Goal: Information Seeking & Learning: Learn about a topic

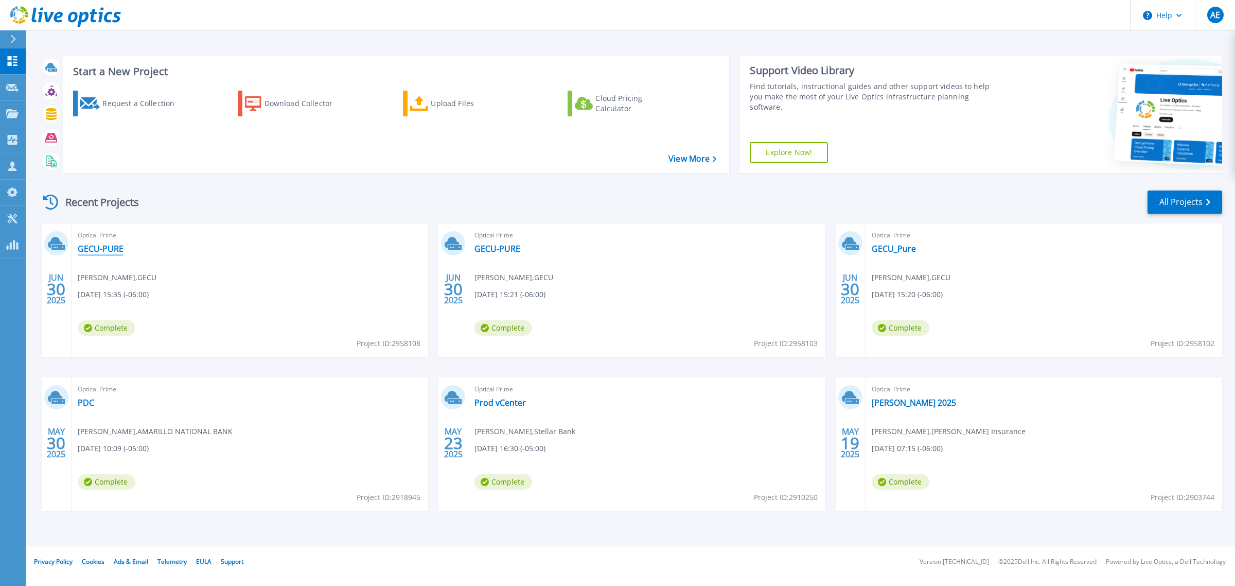
click at [110, 251] on link "GECU-PURE" at bounding box center [101, 248] width 46 height 10
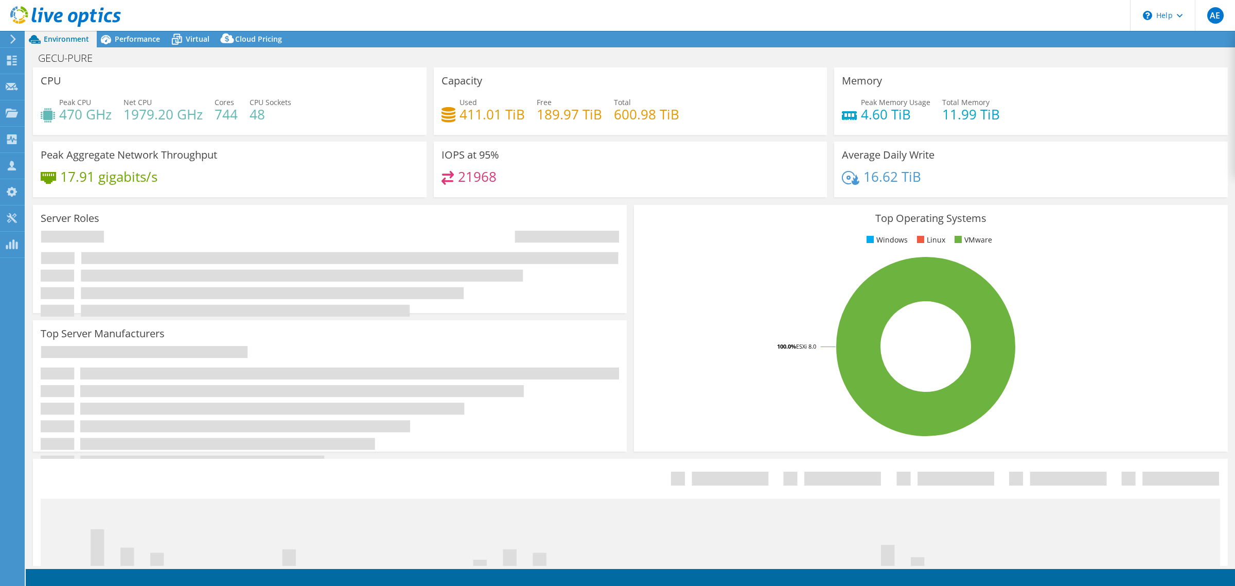
select select "USEast"
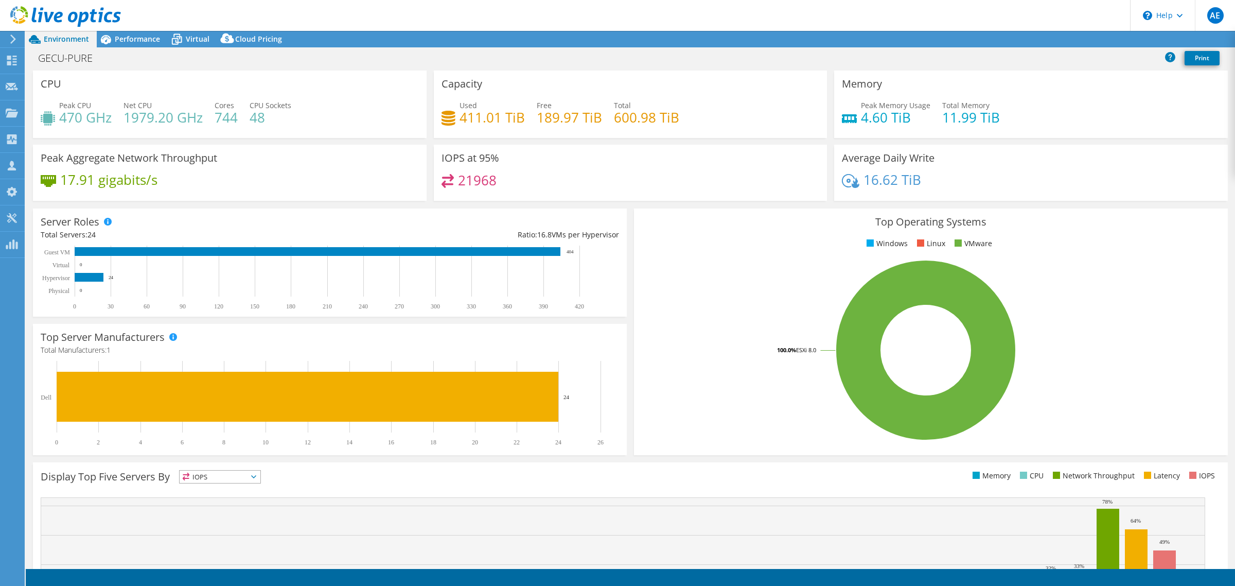
select select "USEast"
select select "USD"
click at [140, 37] on span "Performance" at bounding box center [137, 39] width 45 height 10
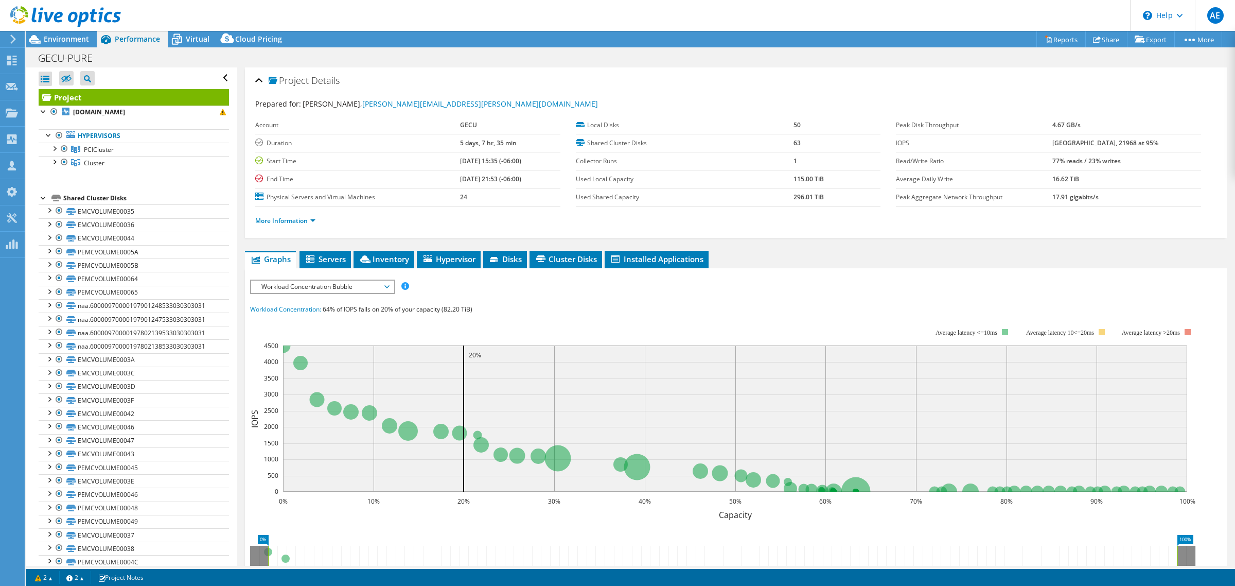
click at [352, 288] on span "Workload Concentration Bubble" at bounding box center [322, 286] width 132 height 12
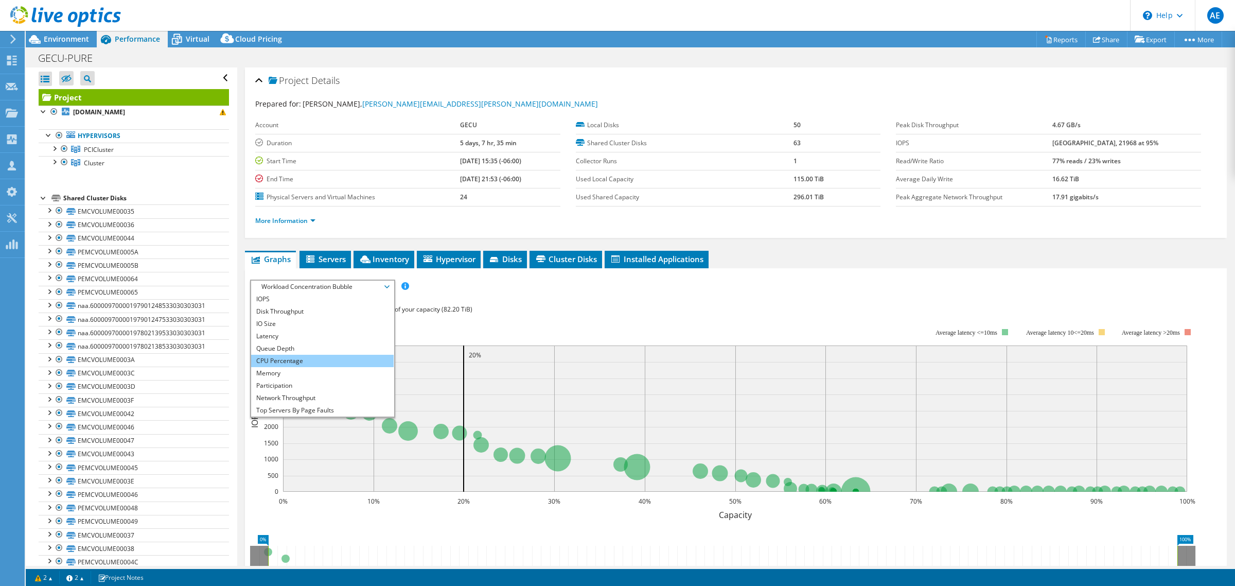
click at [305, 358] on li "CPU Percentage" at bounding box center [322, 361] width 143 height 12
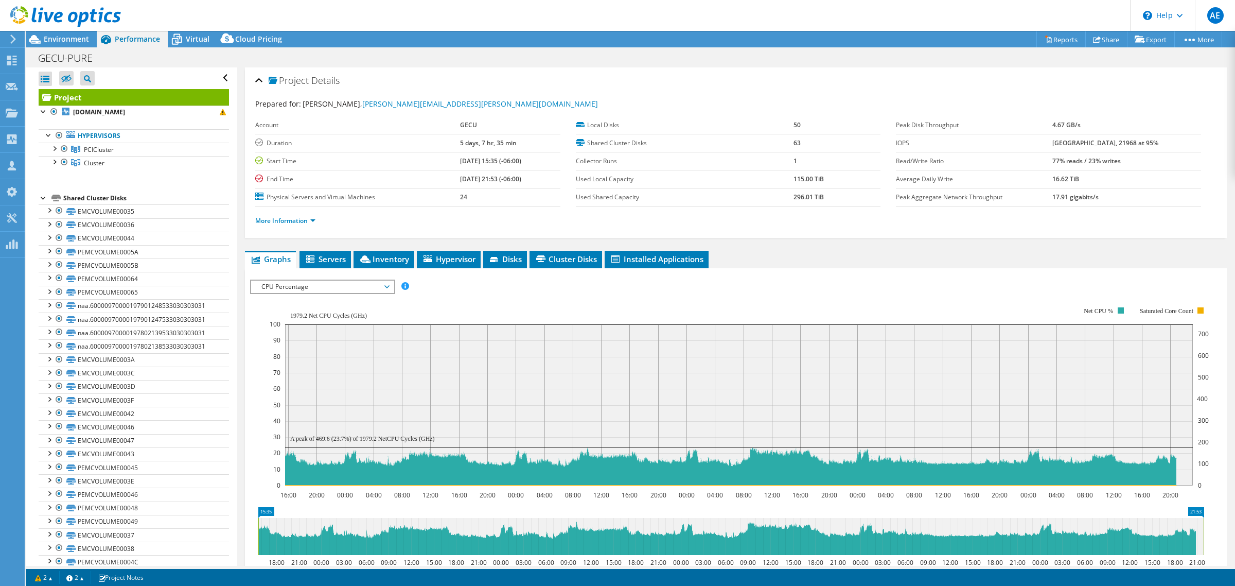
click at [353, 291] on span "CPU Percentage" at bounding box center [322, 286] width 132 height 12
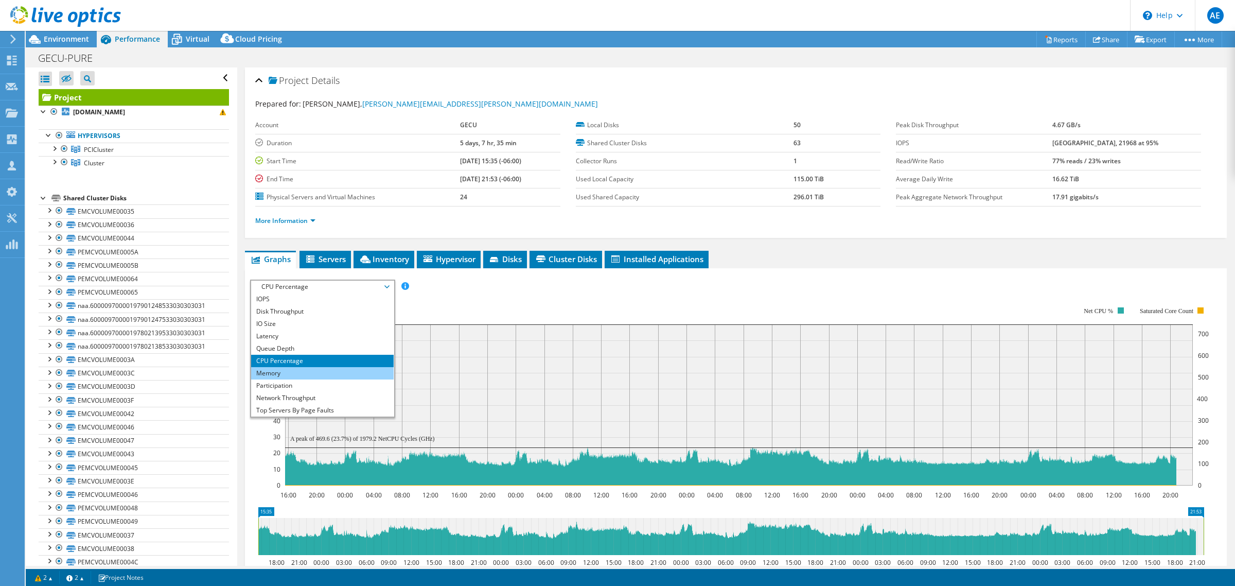
click at [300, 376] on li "Memory" at bounding box center [322, 373] width 143 height 12
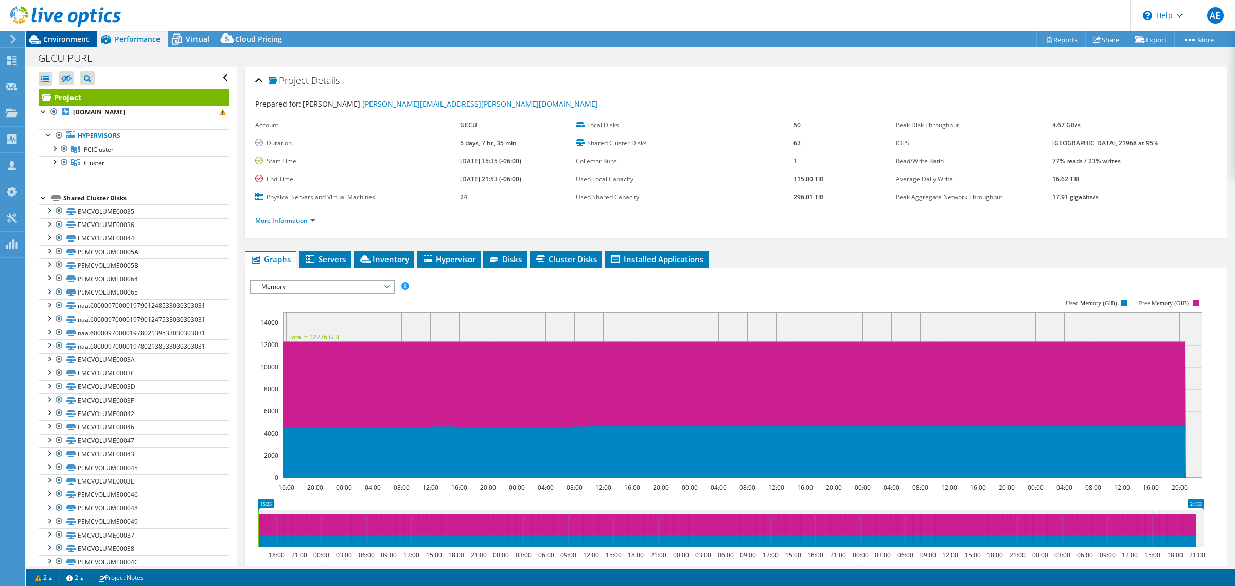
drag, startPoint x: 68, startPoint y: 31, endPoint x: 63, endPoint y: 45, distance: 14.6
click at [63, 45] on div "AE Partner Team Member [PERSON_NAME] [PERSON_NAME][EMAIL_ADDRESS][DOMAIN_NAME] …" at bounding box center [617, 293] width 1235 height 586
click at [63, 45] on div "Environment" at bounding box center [61, 39] width 71 height 16
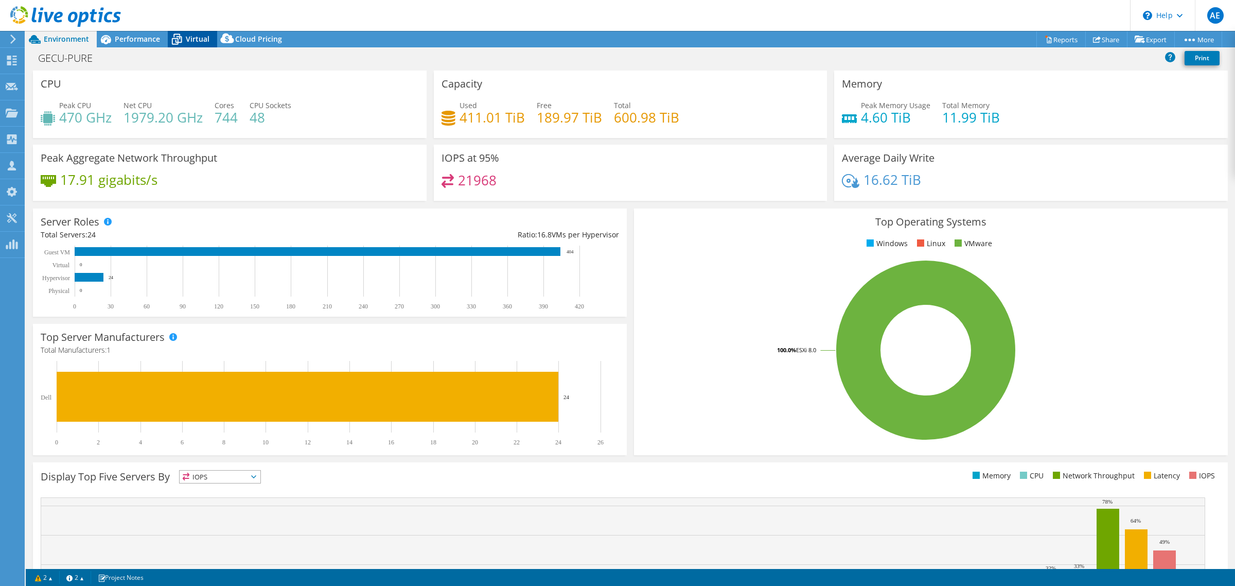
click at [184, 47] on icon at bounding box center [177, 39] width 18 height 18
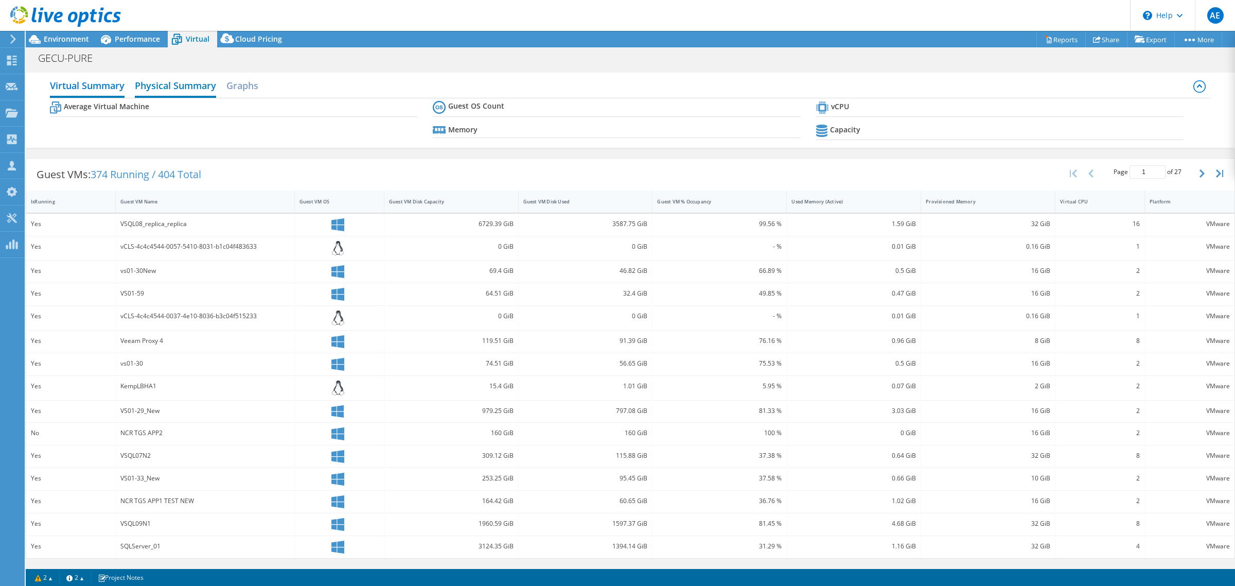
click at [173, 85] on h2 "Physical Summary" at bounding box center [175, 86] width 81 height 23
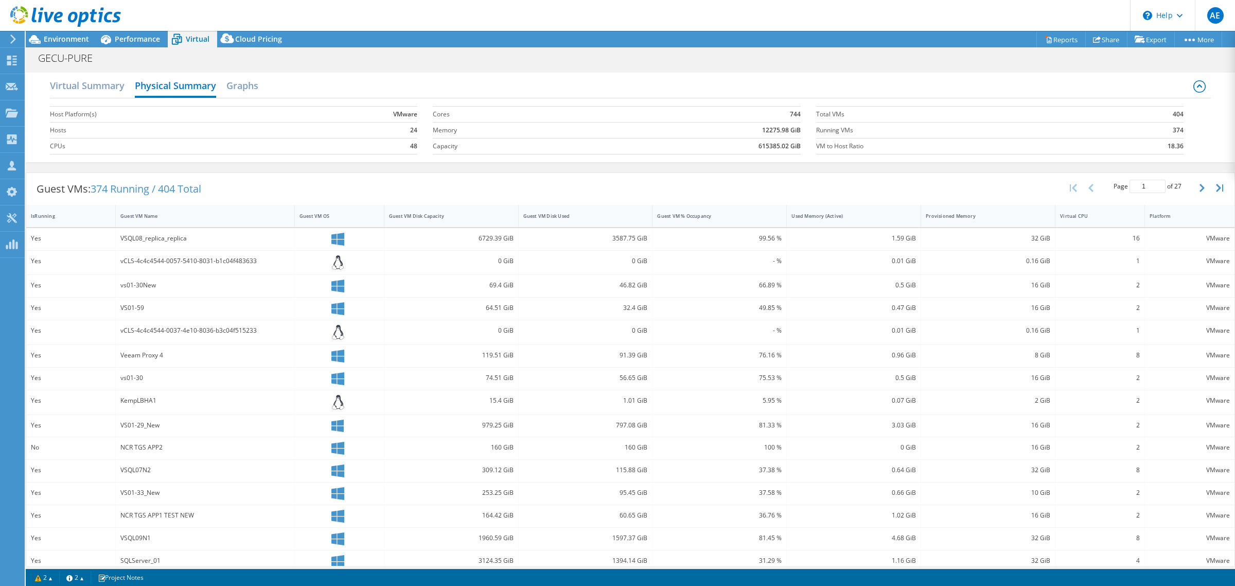
click at [467, 486] on div "253.25 GiB" at bounding box center [451, 493] width 134 height 22
click at [101, 83] on h2 "Virtual Summary" at bounding box center [87, 86] width 75 height 23
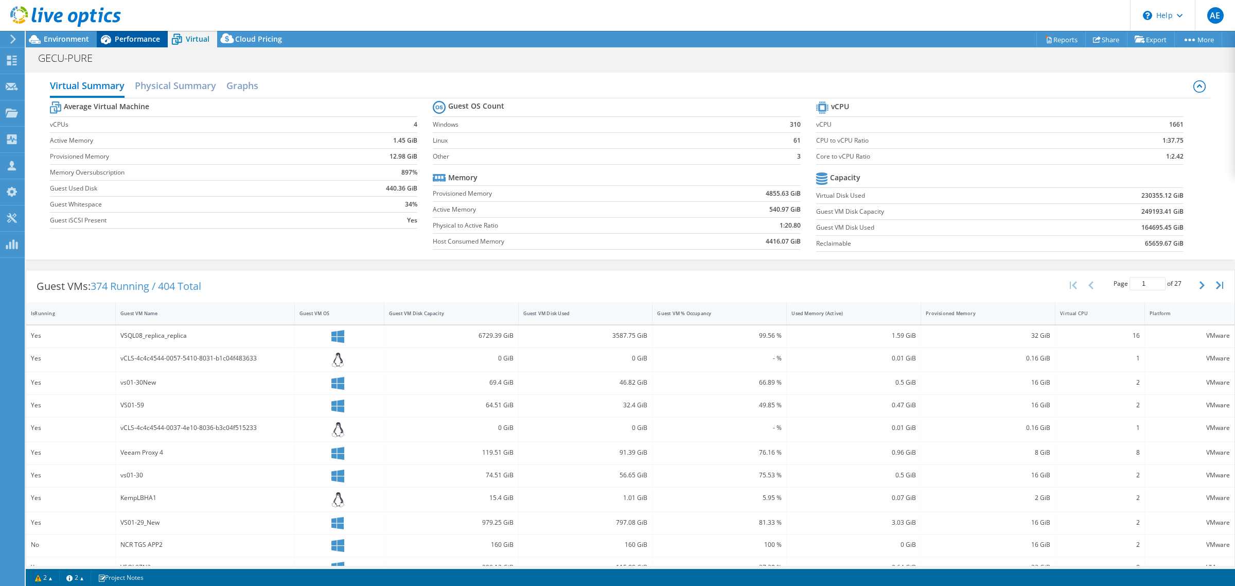
click at [127, 44] on div "Performance" at bounding box center [132, 39] width 71 height 16
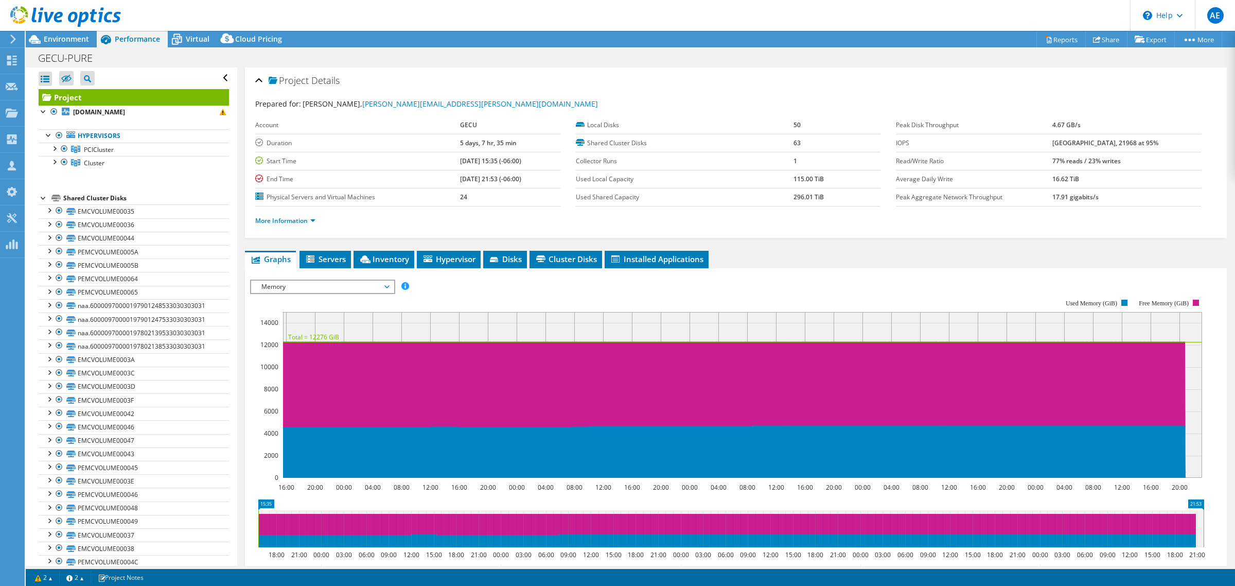
click at [77, 21] on icon at bounding box center [65, 16] width 111 height 21
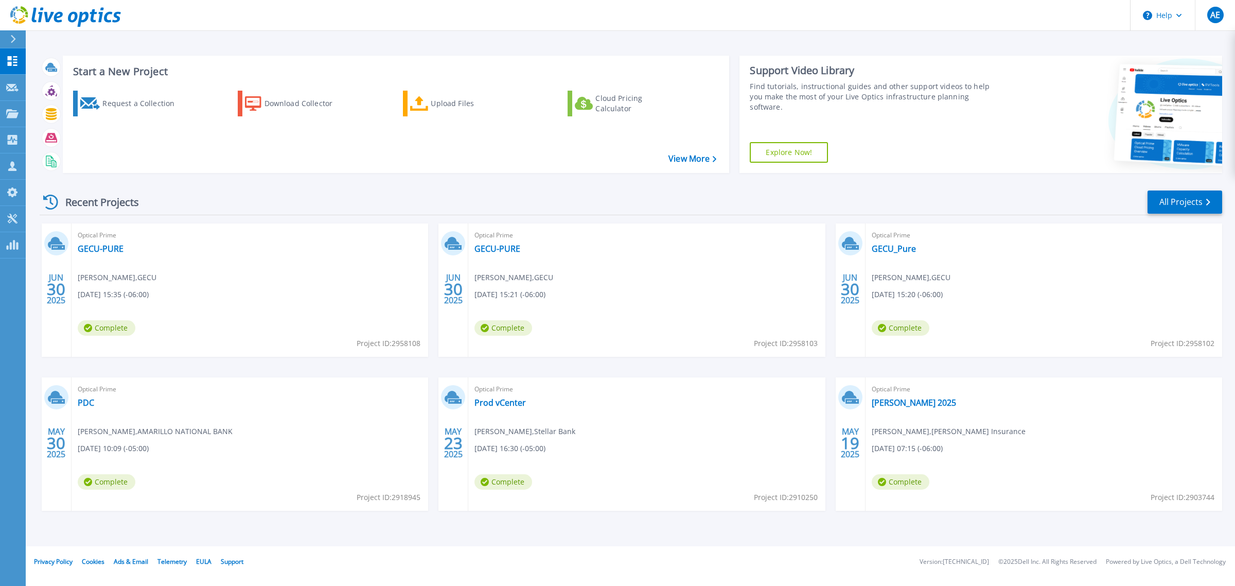
click at [110, 240] on span "Optical Prime" at bounding box center [250, 234] width 344 height 11
click at [104, 252] on link "GECU-PURE" at bounding box center [101, 248] width 46 height 10
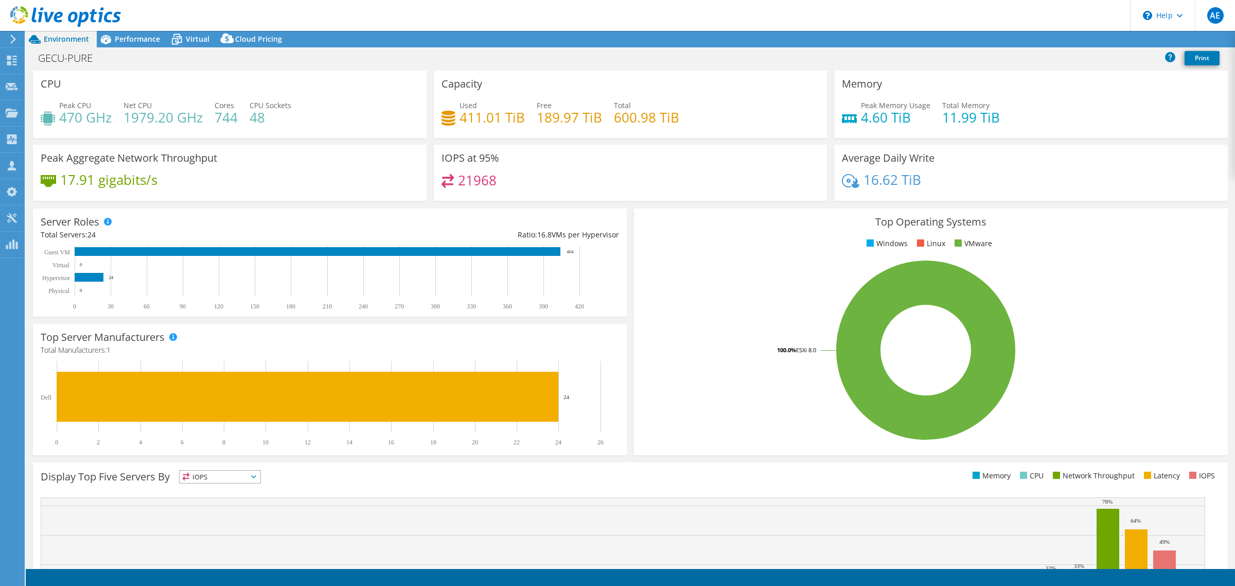
select select "USEast"
select select "USD"
click at [253, 47] on div "Cloud Pricing" at bounding box center [253, 39] width 73 height 16
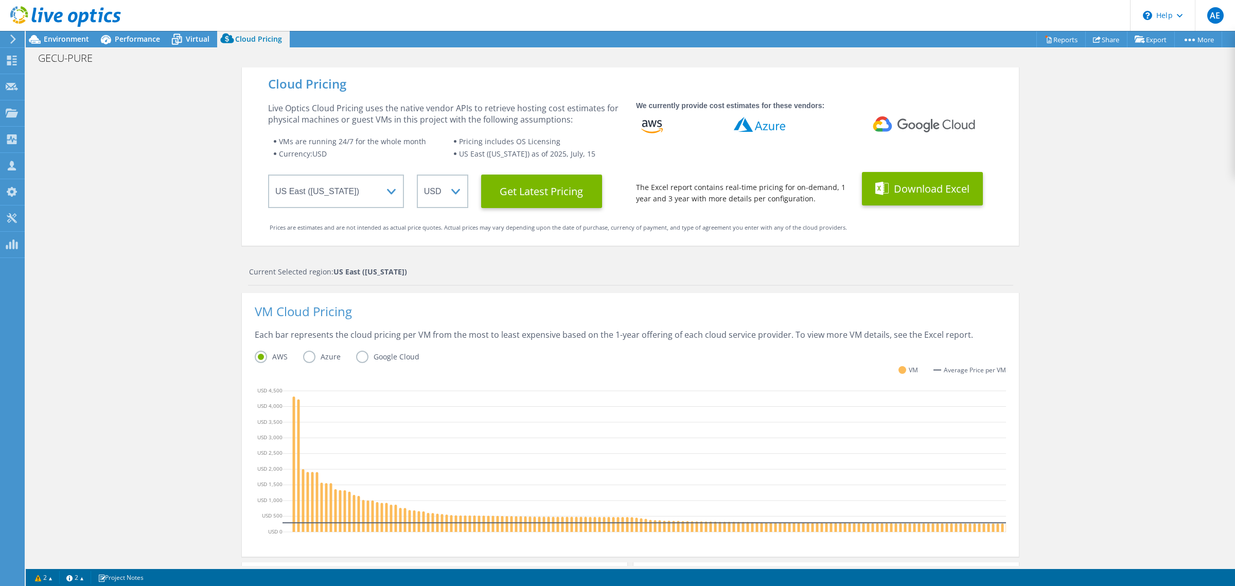
click at [921, 199] on button "Download Excel" at bounding box center [922, 188] width 121 height 33
click at [68, 44] on div "Environment" at bounding box center [61, 39] width 71 height 16
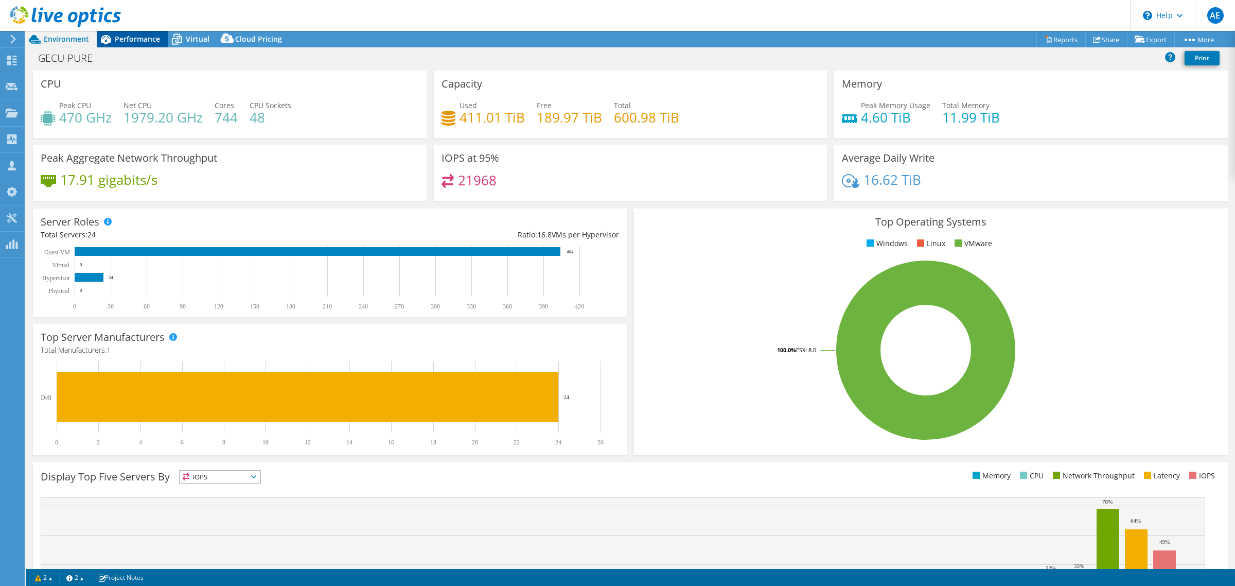
click at [131, 44] on div "Performance" at bounding box center [132, 39] width 71 height 16
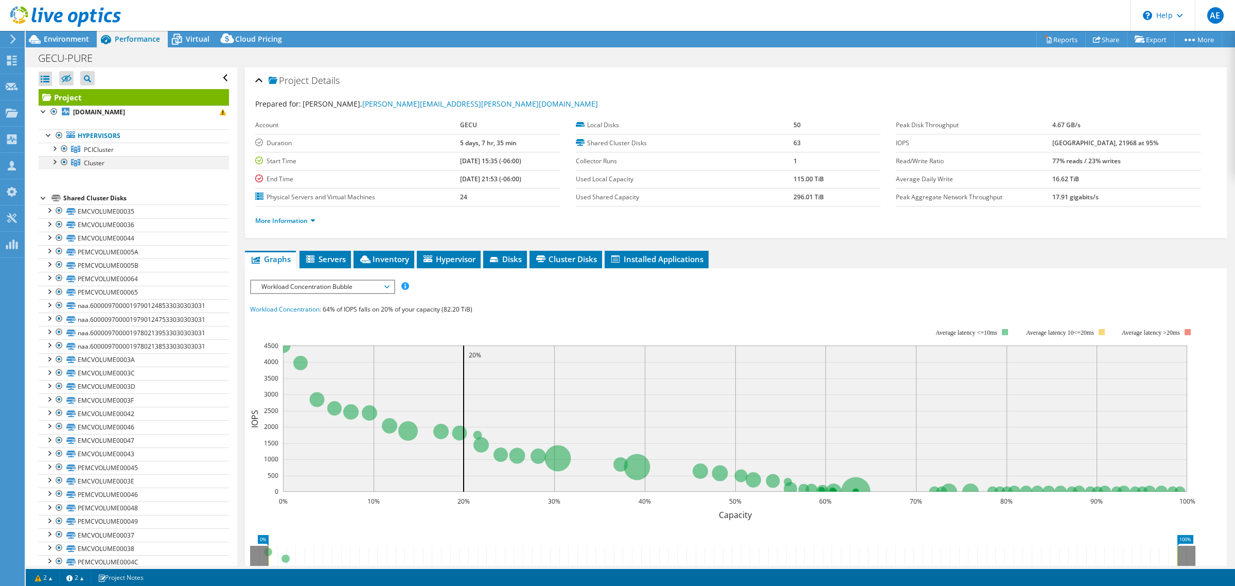
click at [61, 166] on div at bounding box center [64, 162] width 10 height 12
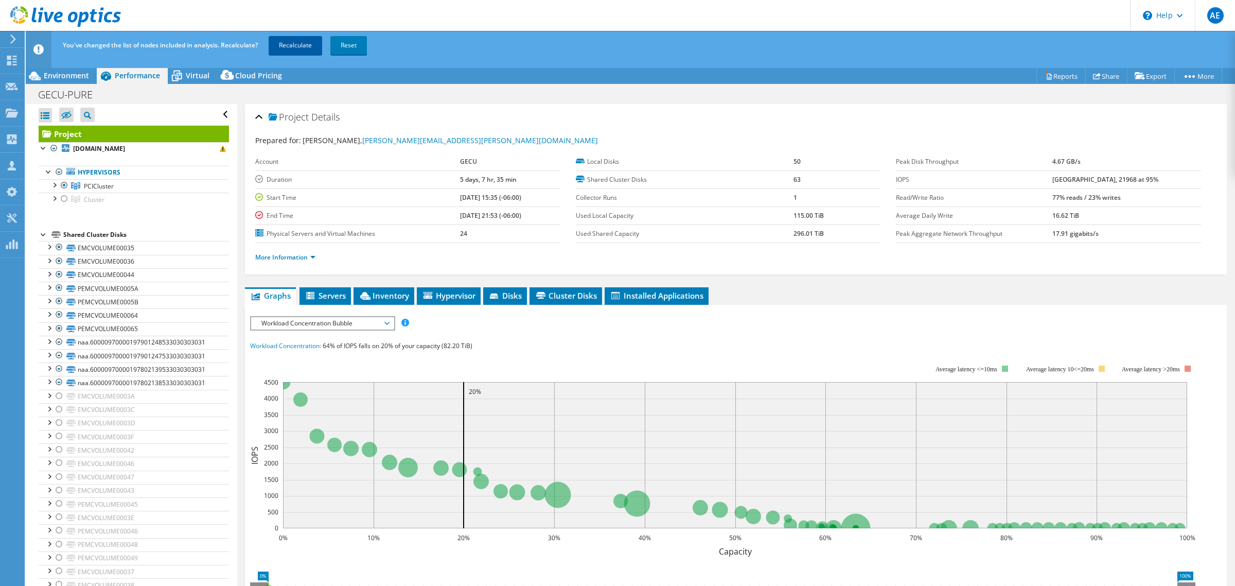
click at [278, 42] on link "Recalculate" at bounding box center [296, 45] width 54 height 19
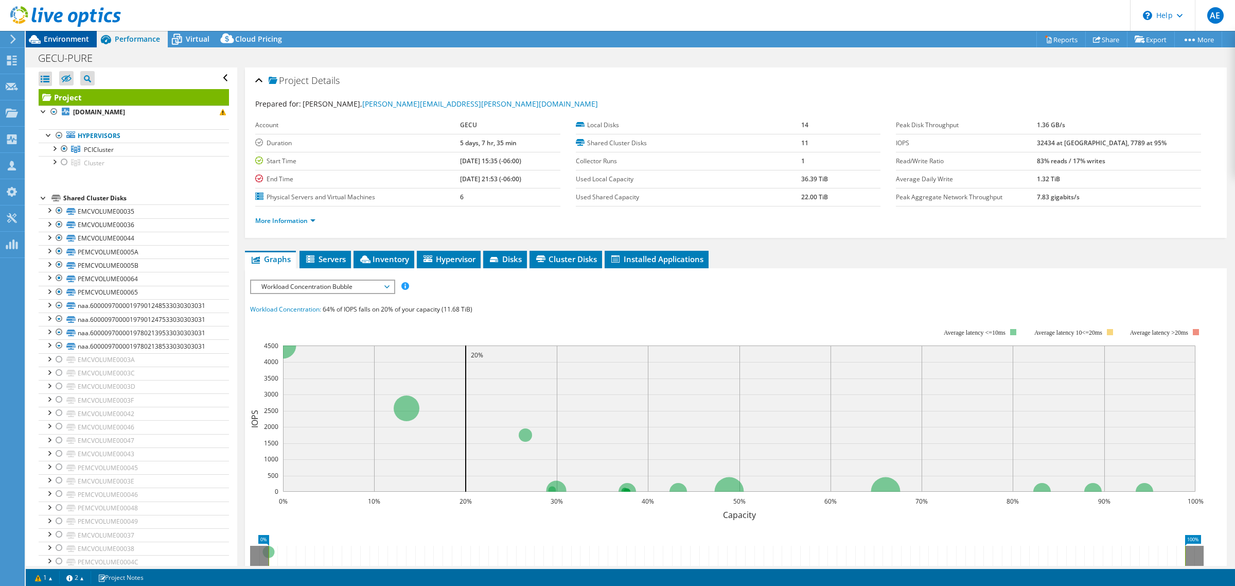
drag, startPoint x: 70, startPoint y: 33, endPoint x: 66, endPoint y: 43, distance: 10.4
click at [66, 43] on div "AE Partner Team Member [PERSON_NAME] [PERSON_NAME][EMAIL_ADDRESS][DOMAIN_NAME] …" at bounding box center [617, 293] width 1235 height 586
click at [66, 43] on span "Environment" at bounding box center [66, 39] width 45 height 10
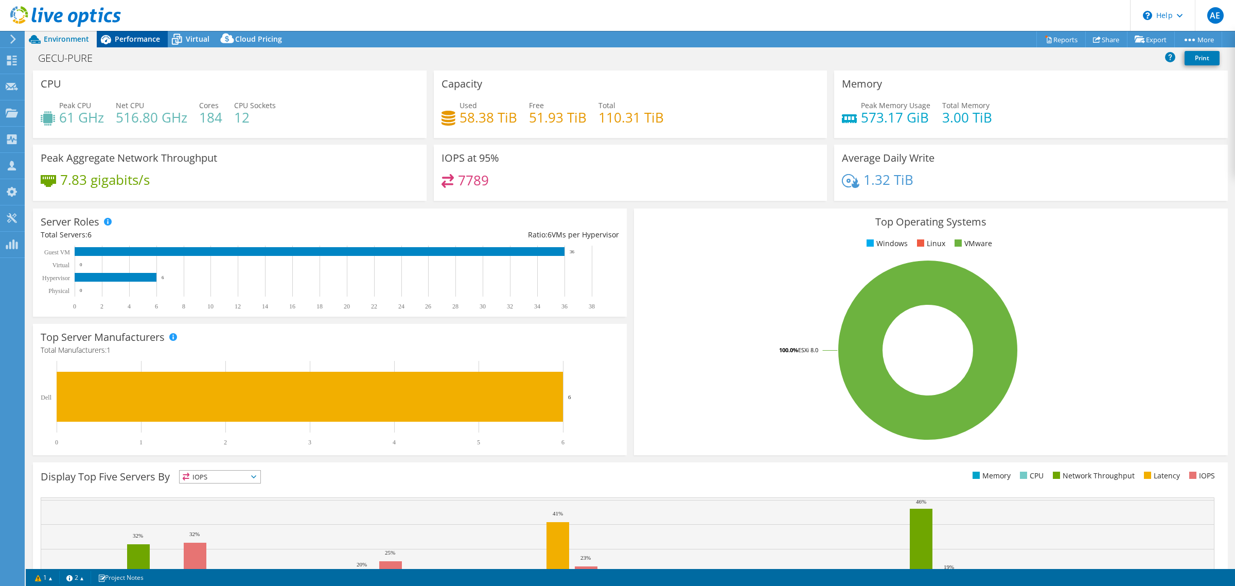
click at [139, 40] on span "Performance" at bounding box center [137, 39] width 45 height 10
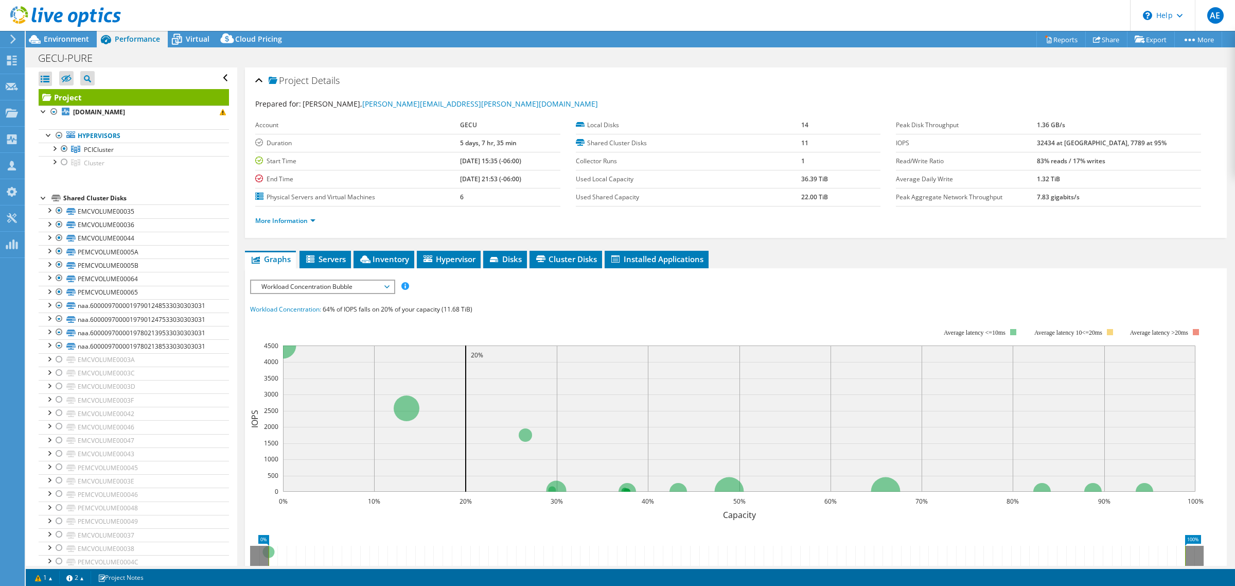
click at [368, 283] on span "Workload Concentration Bubble" at bounding box center [322, 286] width 132 height 12
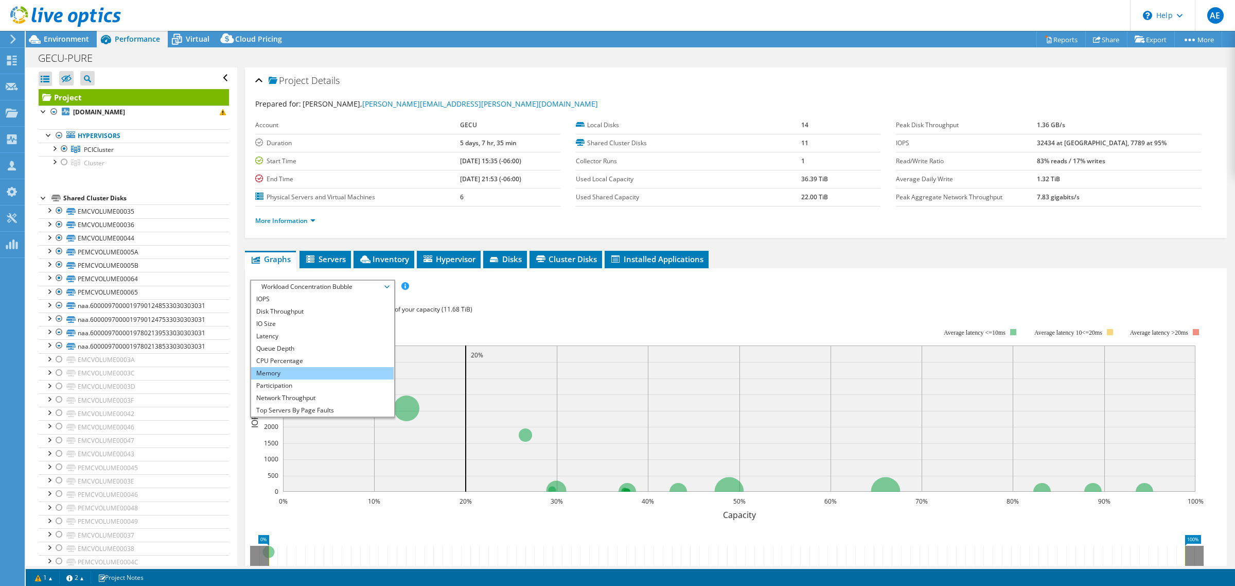
click at [288, 377] on li "Memory" at bounding box center [322, 373] width 143 height 12
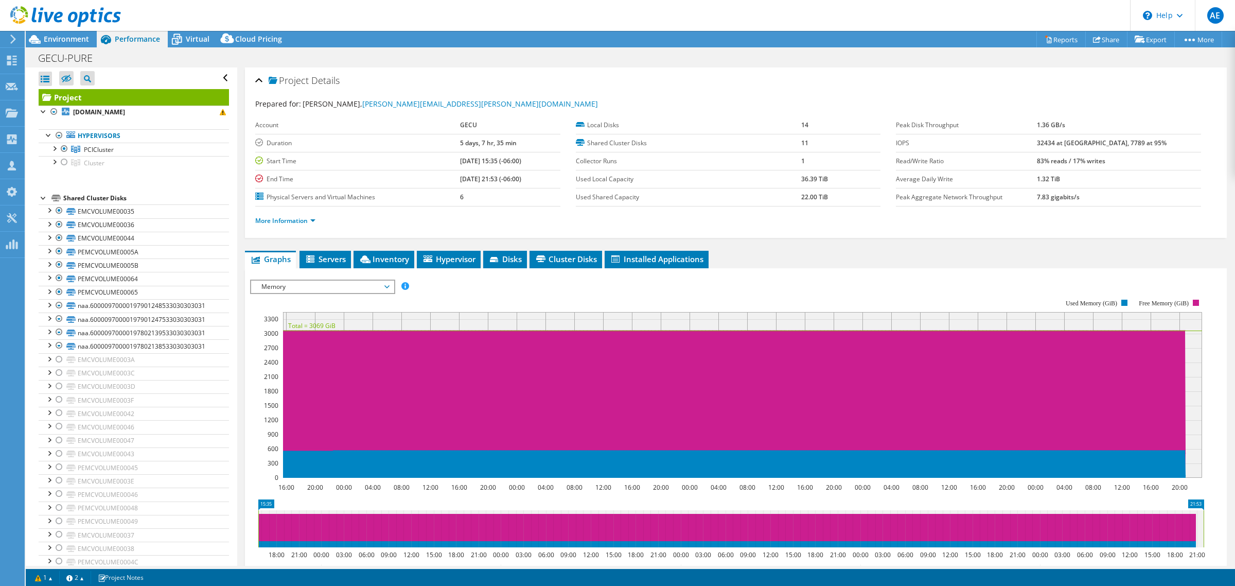
click at [379, 286] on span "Memory" at bounding box center [322, 286] width 132 height 12
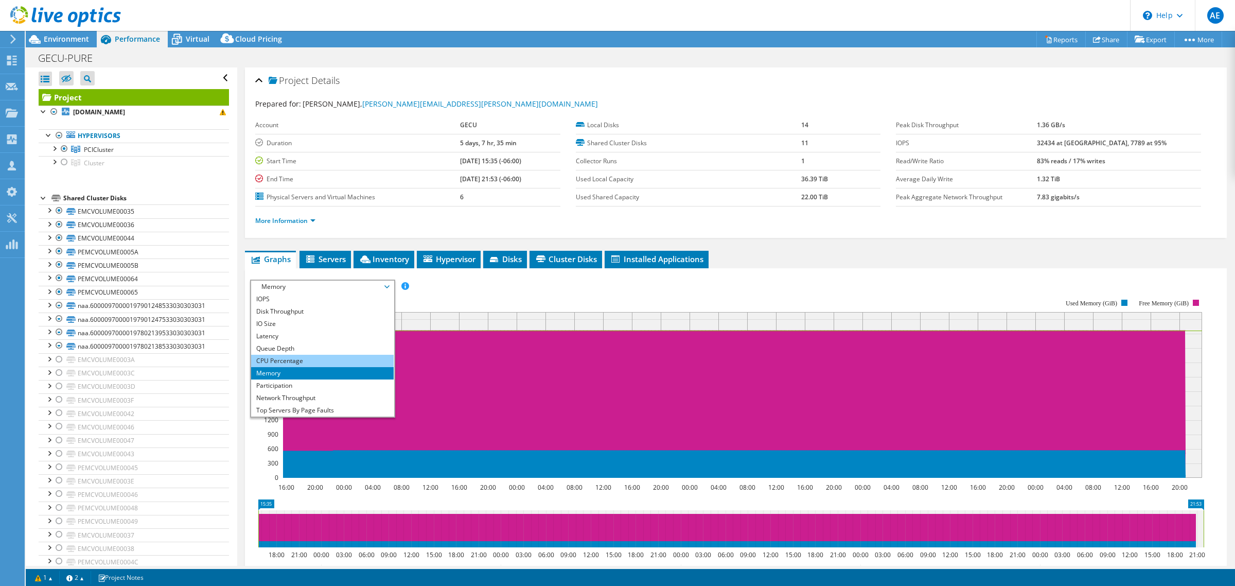
click at [302, 360] on li "CPU Percentage" at bounding box center [322, 361] width 143 height 12
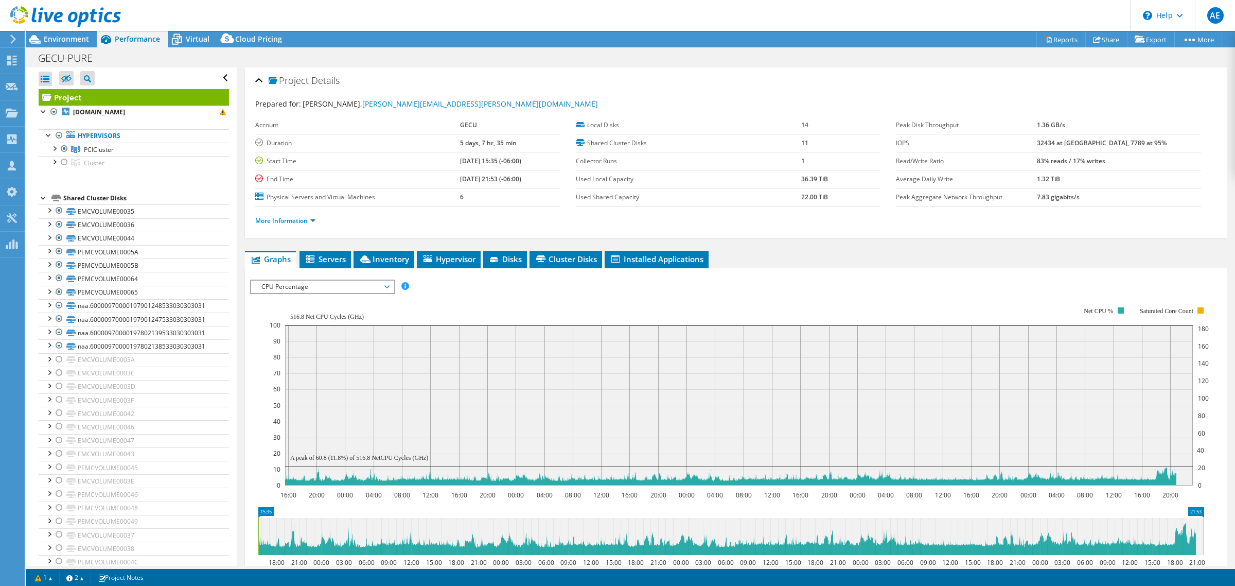
scroll to position [1, 0]
click at [68, 43] on span "Environment" at bounding box center [66, 39] width 45 height 10
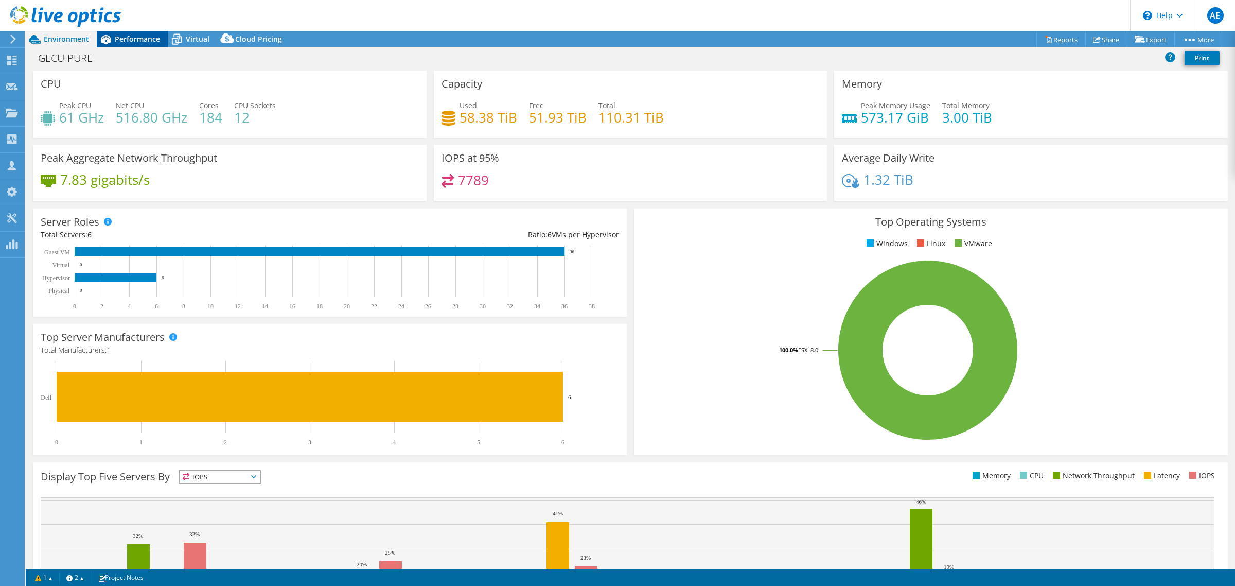
click at [147, 45] on div "Performance" at bounding box center [132, 39] width 71 height 16
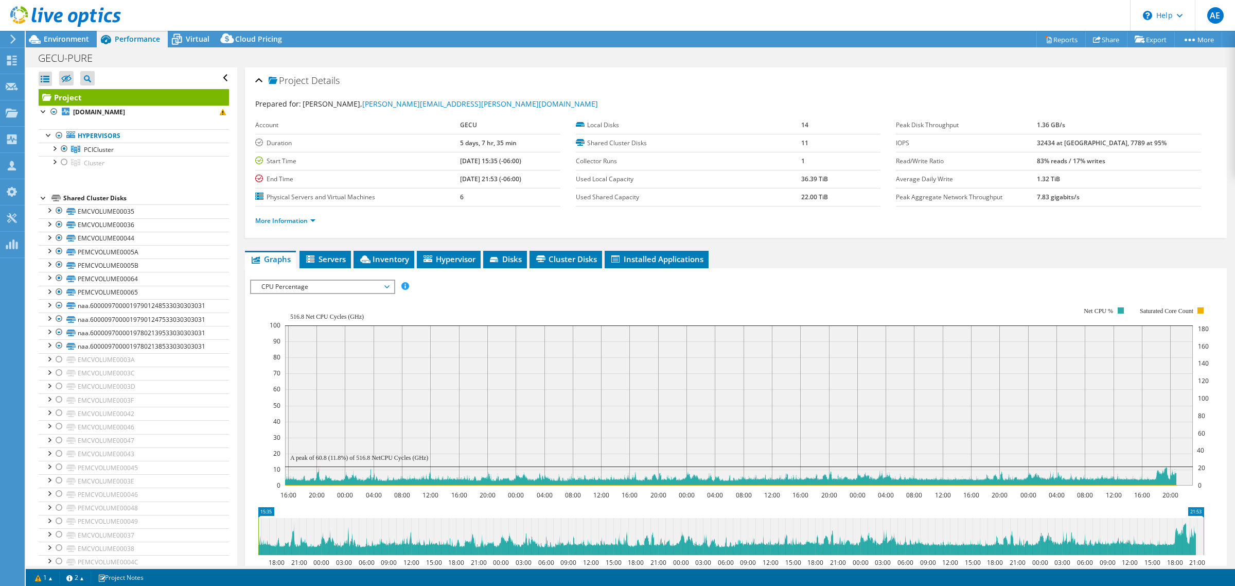
click at [382, 282] on span "CPU Percentage" at bounding box center [322, 286] width 132 height 12
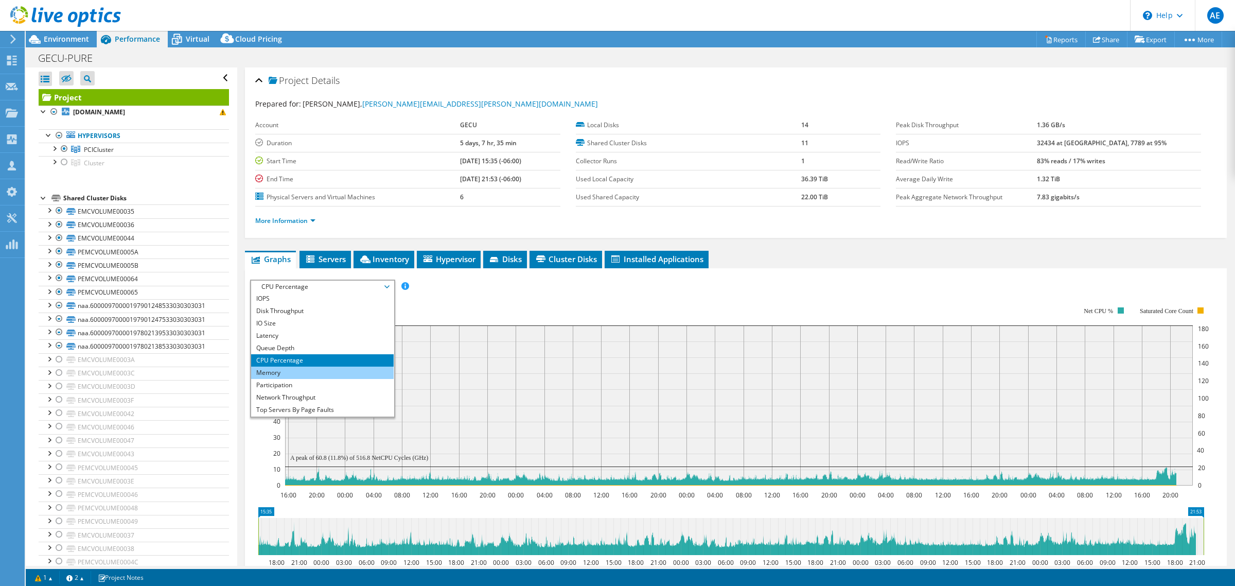
click at [325, 370] on li "Memory" at bounding box center [322, 372] width 143 height 12
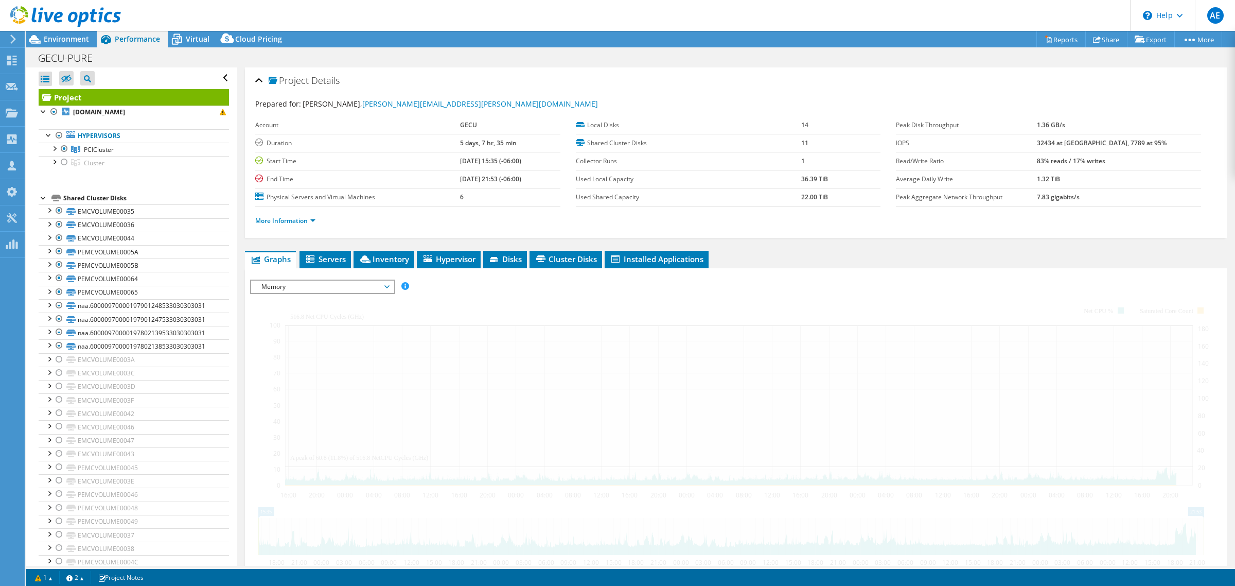
click at [325, 370] on div "IOPS Disk Throughput IO Size Latency Queue Depth CPU Percentage Memory Page Fau…" at bounding box center [735, 458] width 971 height 359
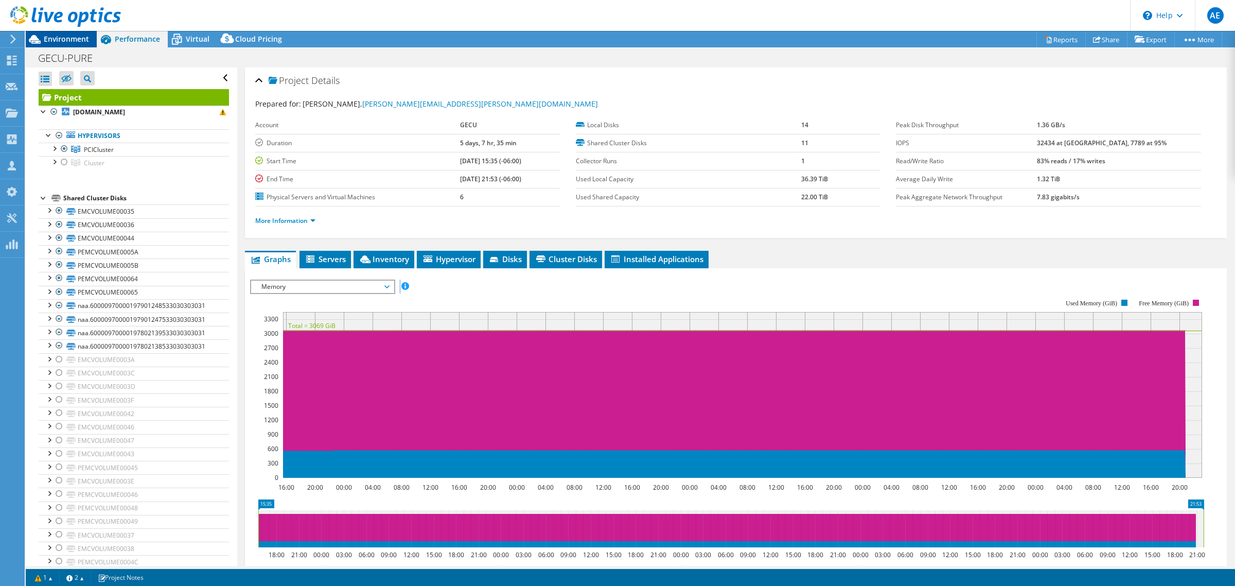
click at [64, 39] on span "Environment" at bounding box center [66, 39] width 45 height 10
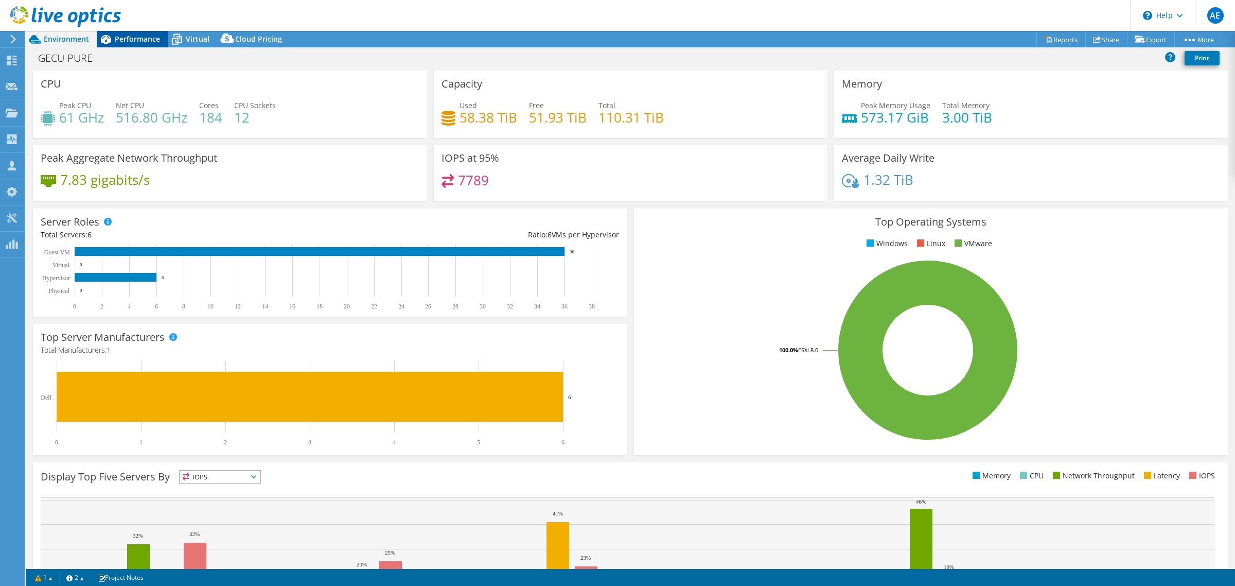
click at [137, 37] on span "Performance" at bounding box center [137, 39] width 45 height 10
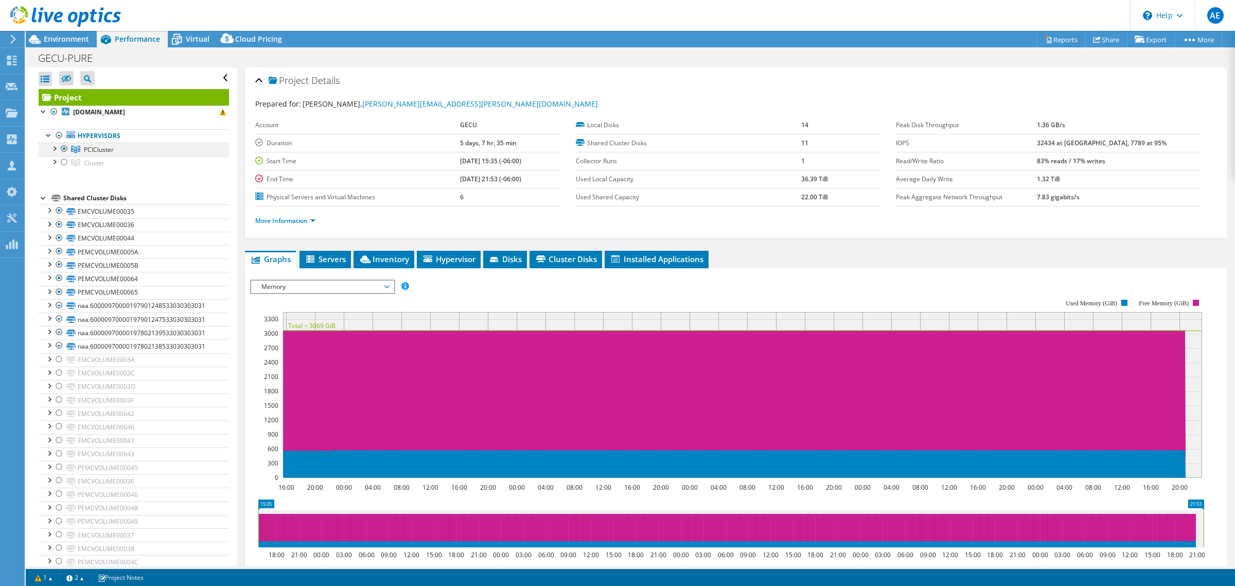
click at [66, 152] on div at bounding box center [64, 149] width 10 height 12
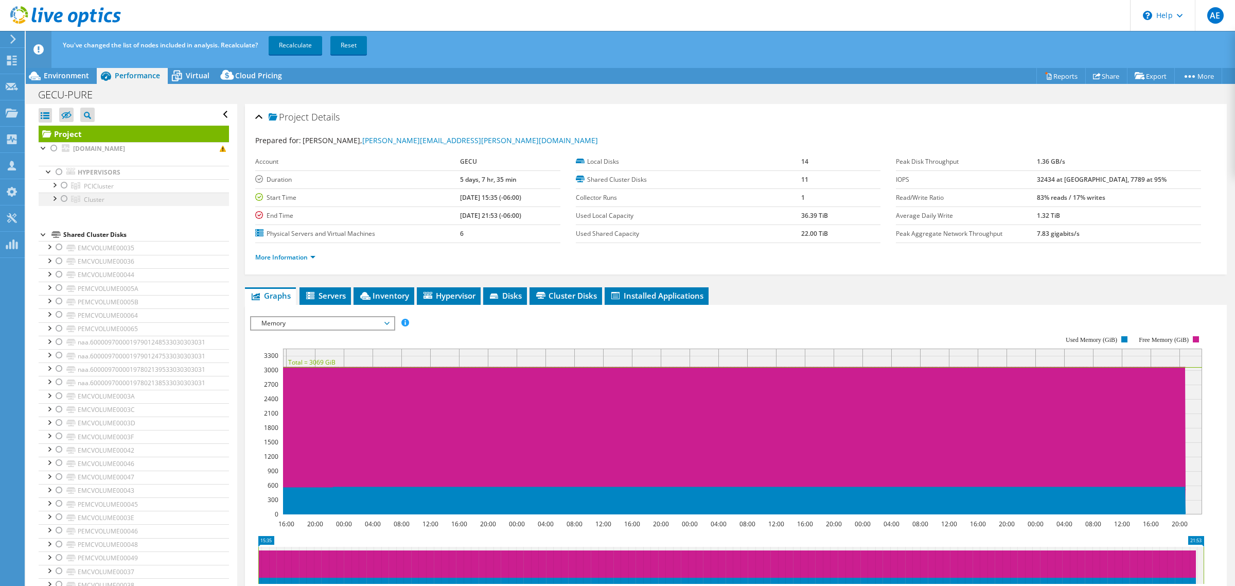
click at [61, 201] on div at bounding box center [64, 198] width 10 height 12
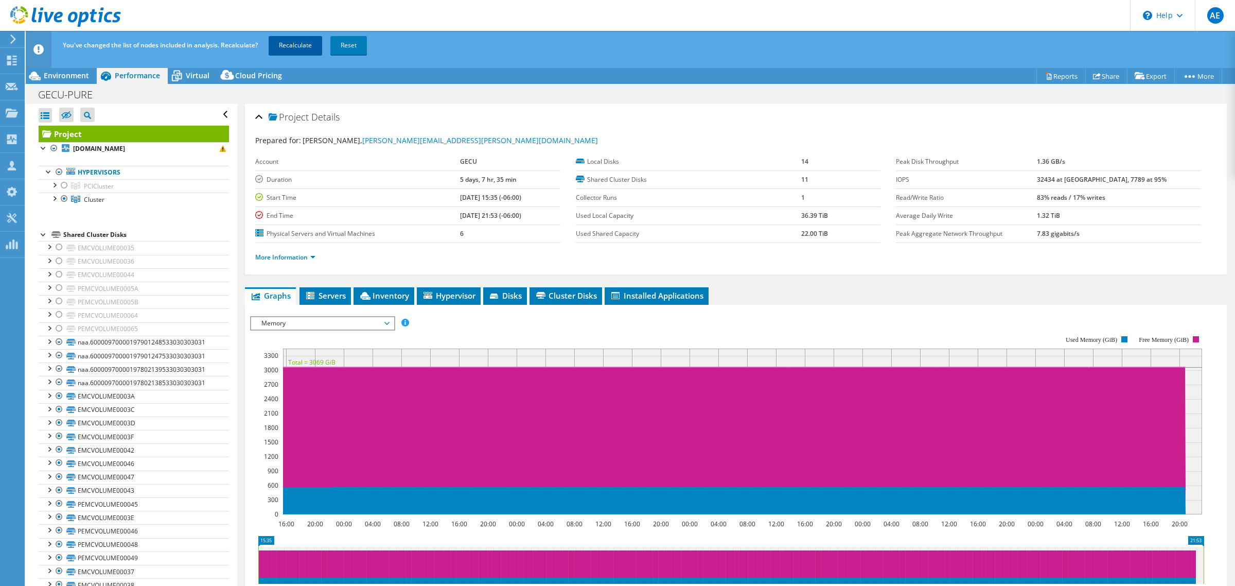
click at [305, 43] on link "Recalculate" at bounding box center [296, 45] width 54 height 19
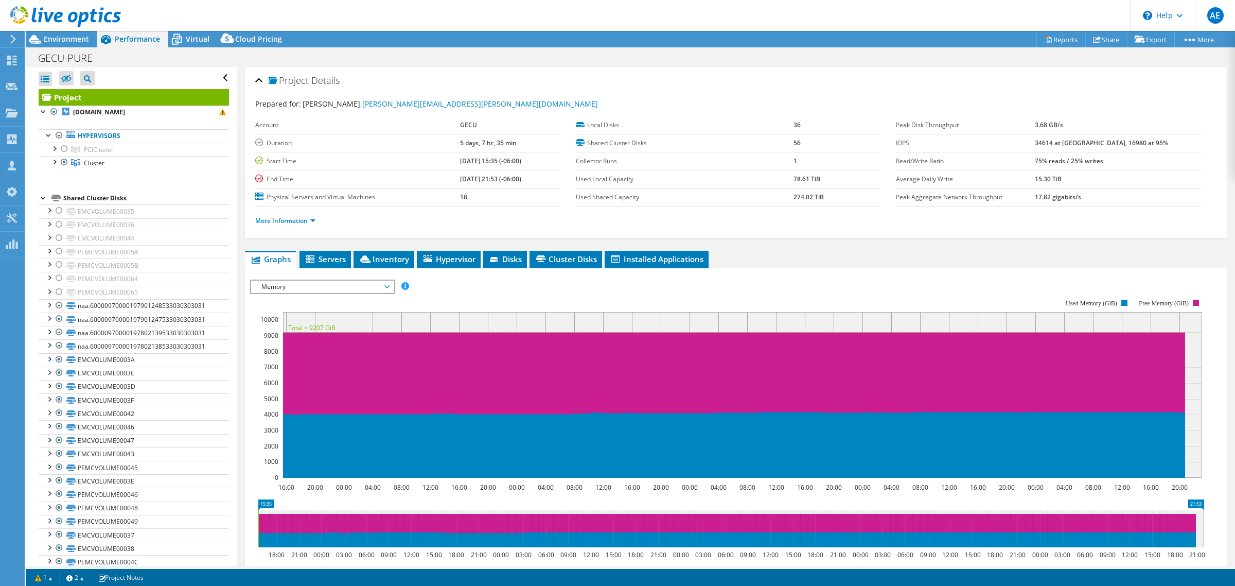
click at [383, 284] on span "Memory" at bounding box center [322, 286] width 132 height 12
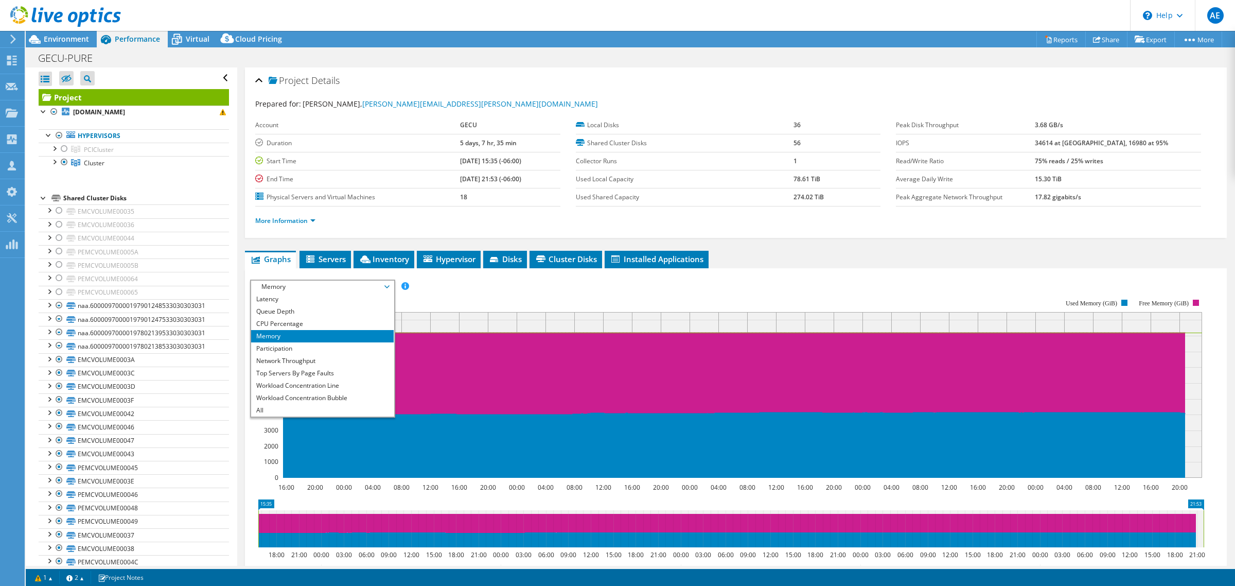
scroll to position [37, 0]
click at [311, 323] on li "CPU Percentage" at bounding box center [322, 323] width 143 height 12
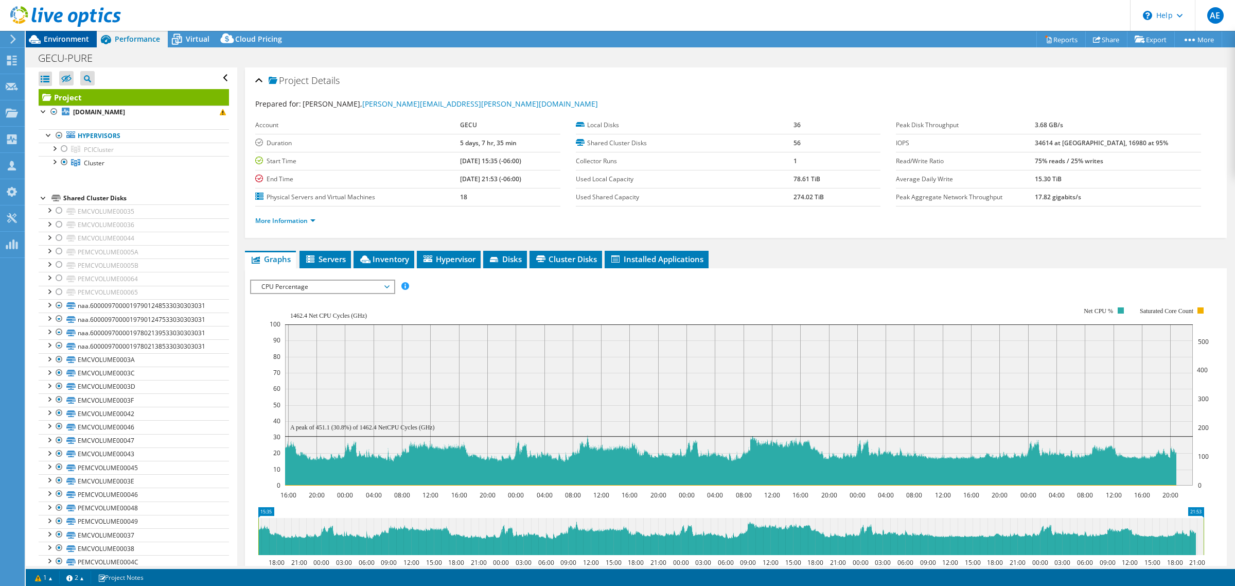
click at [67, 39] on span "Environment" at bounding box center [66, 39] width 45 height 10
